Goal: Find specific page/section: Find specific page/section

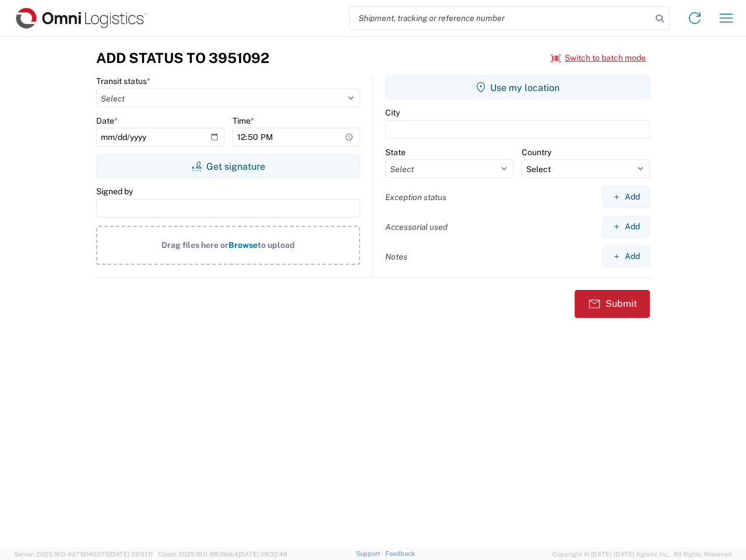
click at [501, 18] on input "search" at bounding box center [501, 18] width 302 height 22
click at [660, 19] on icon at bounding box center [660, 18] width 16 height 16
click at [695, 18] on icon at bounding box center [695, 18] width 19 height 19
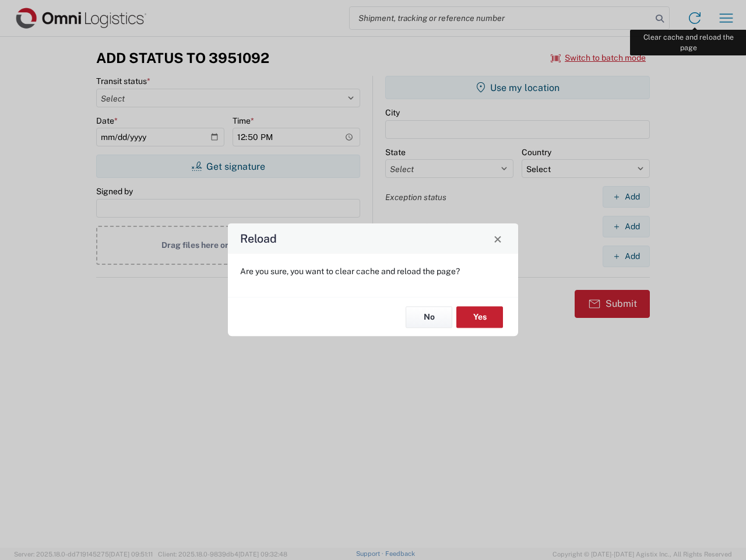
click at [726, 18] on div "Reload Are you sure, you want to clear cache and reload the page? No Yes" at bounding box center [373, 280] width 746 height 560
click at [599, 58] on div "Reload Are you sure, you want to clear cache and reload the page? No Yes" at bounding box center [373, 280] width 746 height 560
click at [228, 166] on div "Reload Are you sure, you want to clear cache and reload the page? No Yes" at bounding box center [373, 280] width 746 height 560
click at [518, 87] on div "Reload Are you sure, you want to clear cache and reload the page? No Yes" at bounding box center [373, 280] width 746 height 560
click at [626, 196] on div "Reload Are you sure, you want to clear cache and reload the page? No Yes" at bounding box center [373, 280] width 746 height 560
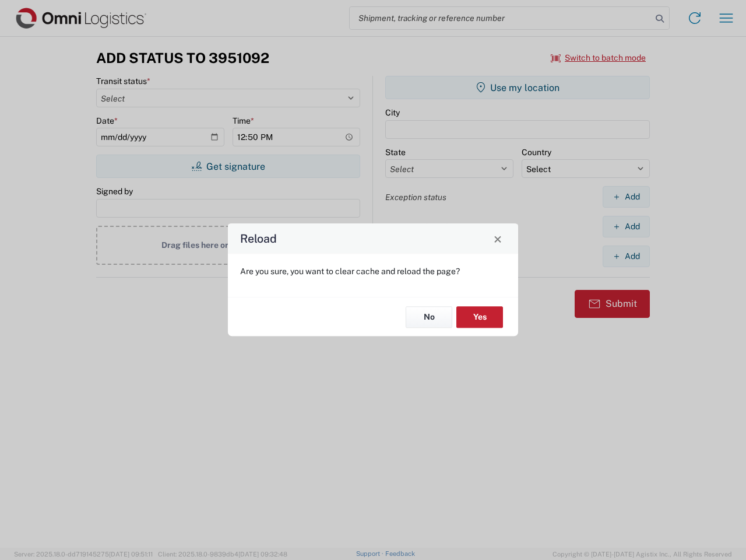
click at [626, 226] on div "Reload Are you sure, you want to clear cache and reload the page? No Yes" at bounding box center [373, 280] width 746 height 560
click at [626, 256] on div "Reload Are you sure, you want to clear cache and reload the page? No Yes" at bounding box center [373, 280] width 746 height 560
